Goal: Find specific page/section: Find specific page/section

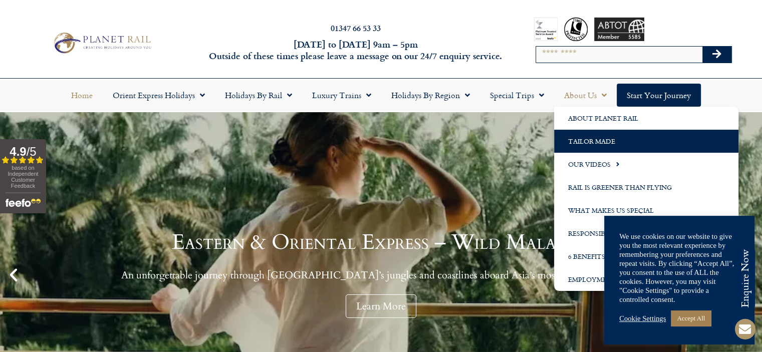
click at [584, 141] on link "Tailor Made" at bounding box center [646, 141] width 184 height 23
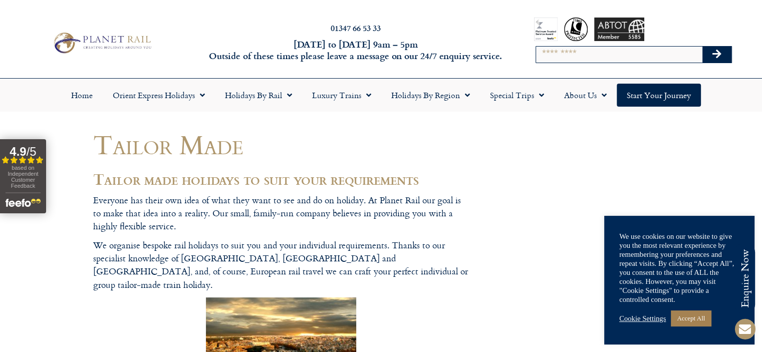
click at [655, 318] on link "Cookie Settings" at bounding box center [642, 318] width 47 height 9
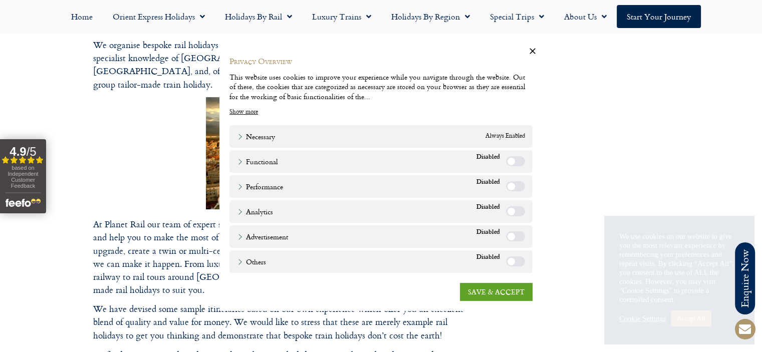
scroll to position [100, 0]
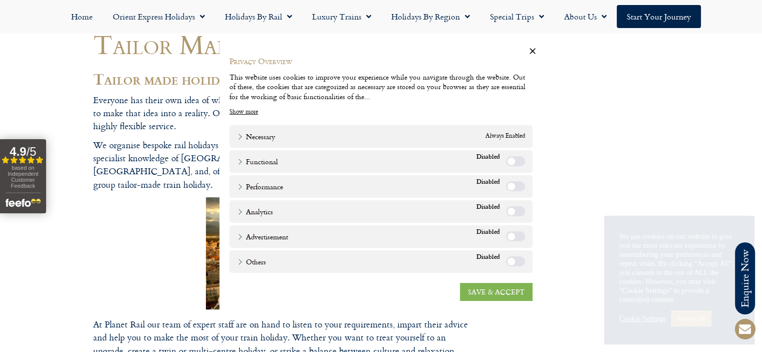
click at [483, 291] on link "SAVE & ACCEPT" at bounding box center [496, 292] width 73 height 18
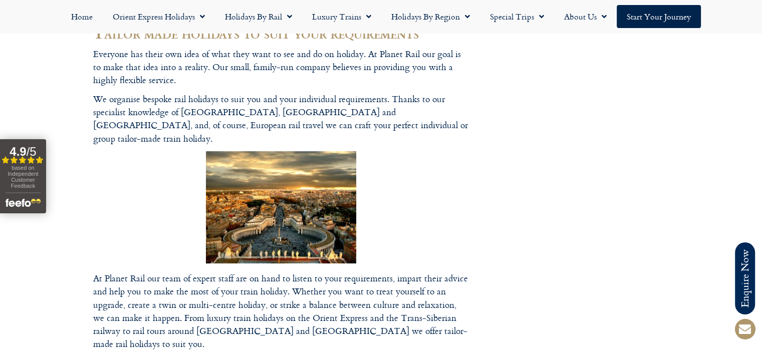
scroll to position [0, 0]
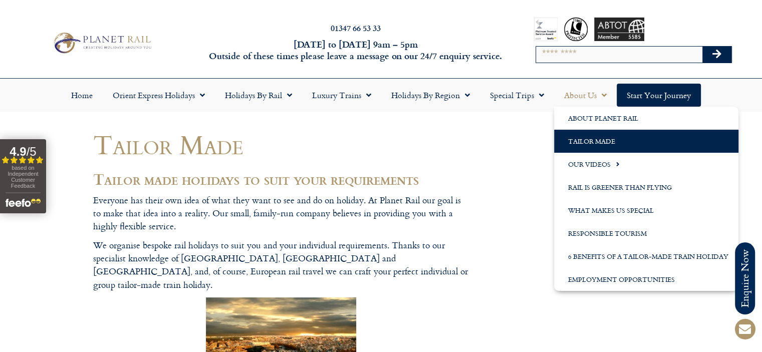
click at [596, 98] on span "Menu" at bounding box center [601, 95] width 10 height 18
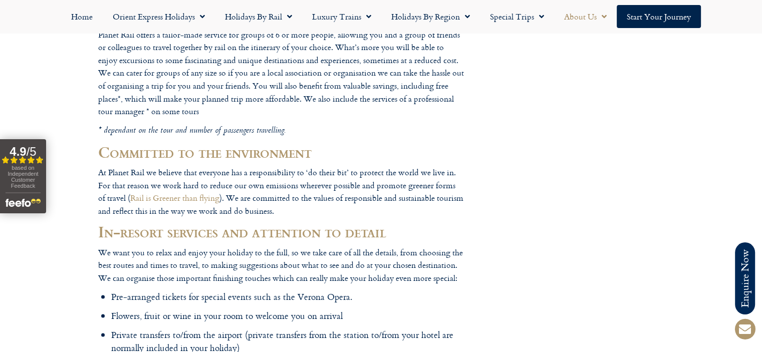
scroll to position [1452, 0]
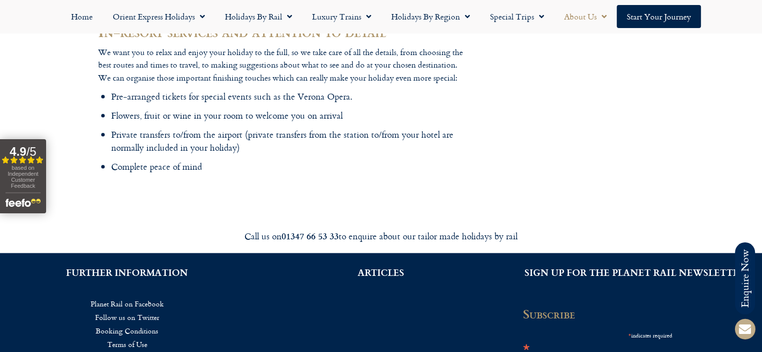
click at [738, 330] on icon at bounding box center [745, 329] width 24 height 24
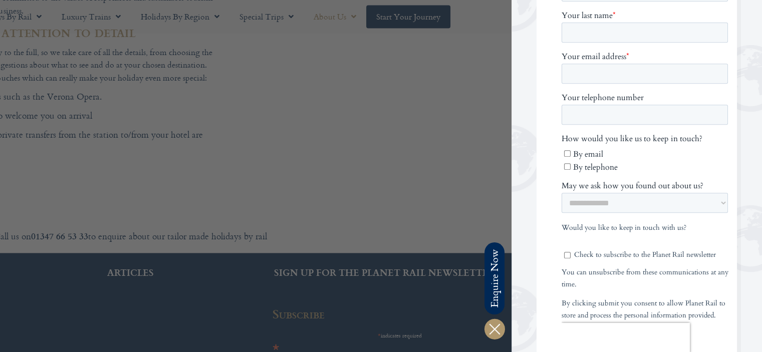
scroll to position [501, 0]
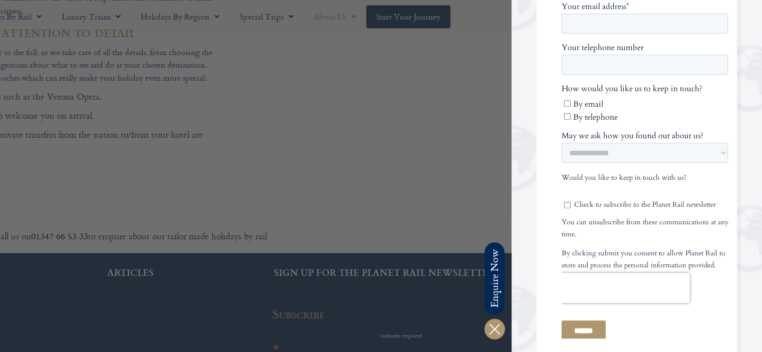
click at [313, 139] on div at bounding box center [131, 176] width 762 height 352
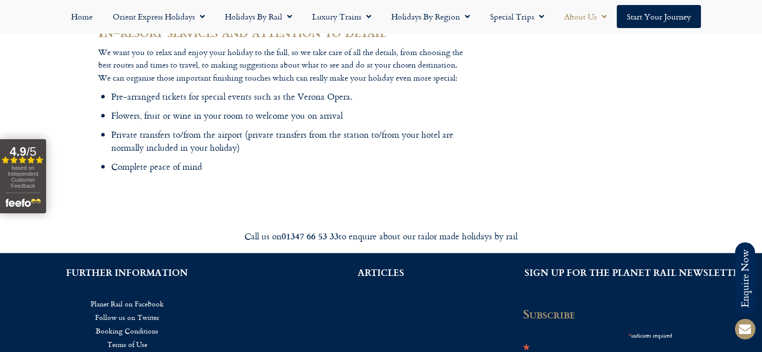
scroll to position [1583, 0]
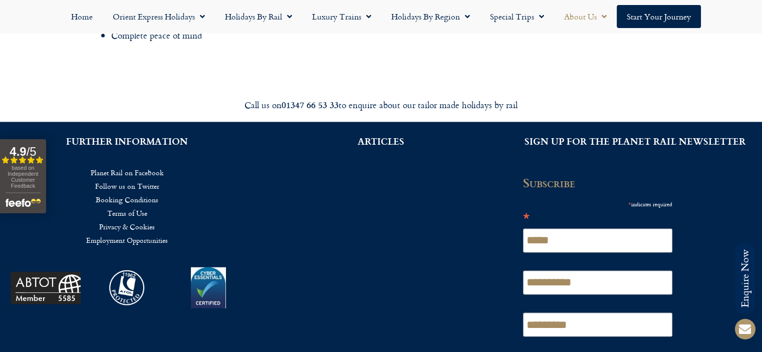
click at [129, 166] on link "Planet Rail on Facebook" at bounding box center [127, 173] width 224 height 14
